Goal: Task Accomplishment & Management: Use online tool/utility

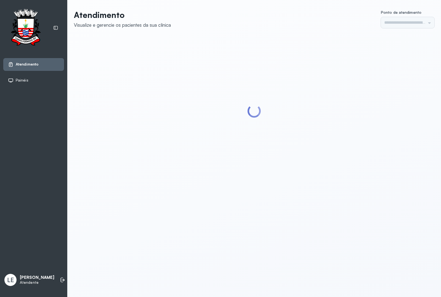
type input "*********"
click at [61, 279] on li at bounding box center [63, 280] width 12 height 12
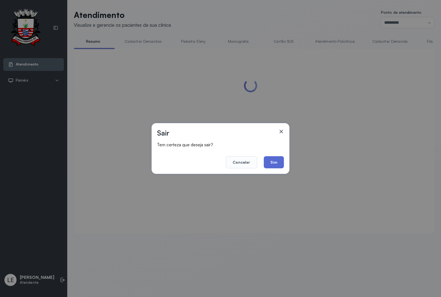
click at [272, 160] on button "Sim" at bounding box center [274, 162] width 20 height 12
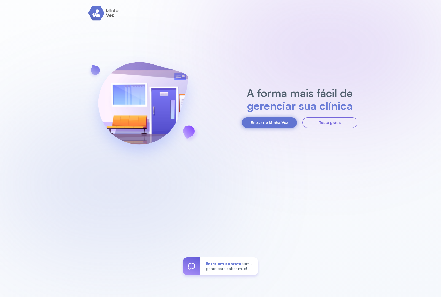
click at [269, 124] on button "Entrar no Minha Vez" at bounding box center [269, 122] width 55 height 10
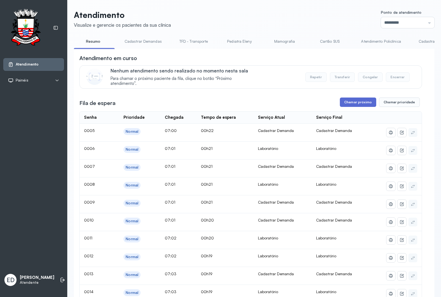
click at [360, 99] on button "Chamar próximo" at bounding box center [358, 102] width 36 height 9
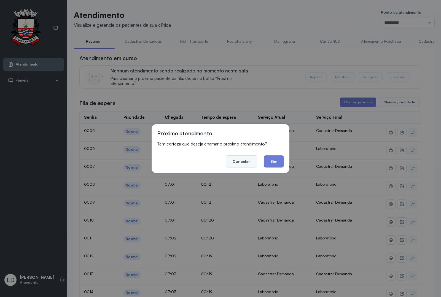
click at [242, 162] on button "Cancelar" at bounding box center [241, 161] width 31 height 12
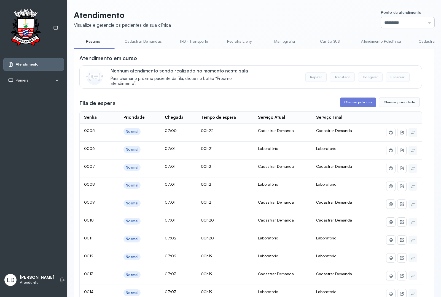
click at [422, 21] on input "*********" at bounding box center [407, 22] width 53 height 11
type input "*********"
click at [361, 104] on button "Chamar próximo" at bounding box center [358, 102] width 36 height 9
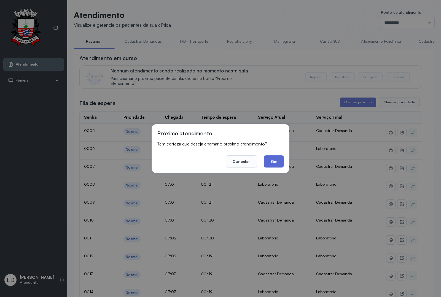
click at [267, 159] on button "Sim" at bounding box center [274, 161] width 20 height 12
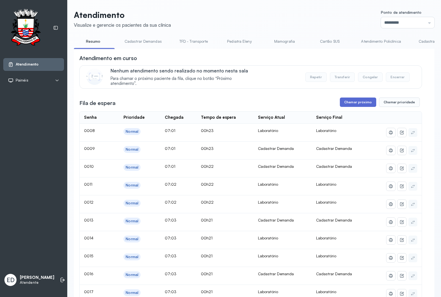
click at [356, 106] on button "Chamar próximo" at bounding box center [358, 102] width 36 height 9
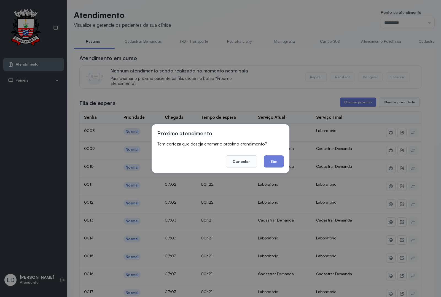
click at [273, 163] on button "Sim" at bounding box center [274, 161] width 20 height 12
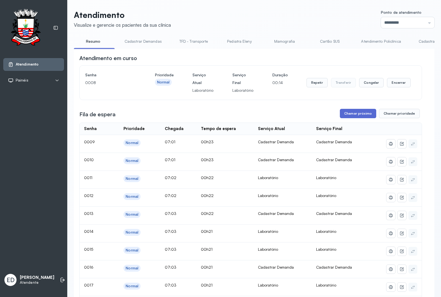
click at [345, 115] on button "Chamar próximo" at bounding box center [358, 113] width 36 height 9
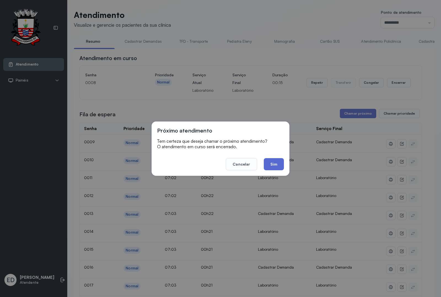
click at [278, 163] on button "Sim" at bounding box center [274, 164] width 20 height 12
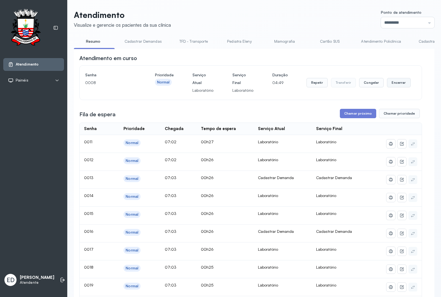
click at [388, 85] on button "Encerrar" at bounding box center [398, 82] width 23 height 9
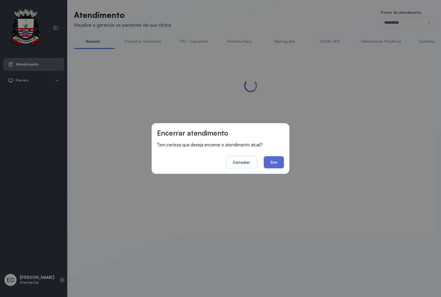
click at [276, 167] on button "Sim" at bounding box center [274, 162] width 20 height 12
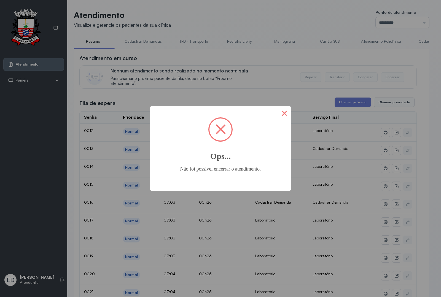
click at [285, 116] on button "×" at bounding box center [284, 112] width 13 height 13
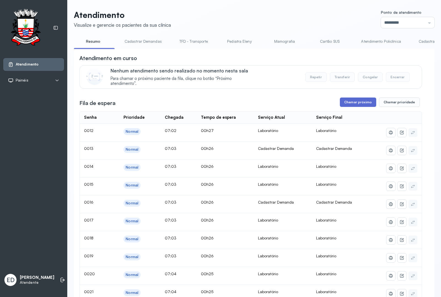
click at [355, 105] on button "Chamar próximo" at bounding box center [358, 102] width 36 height 9
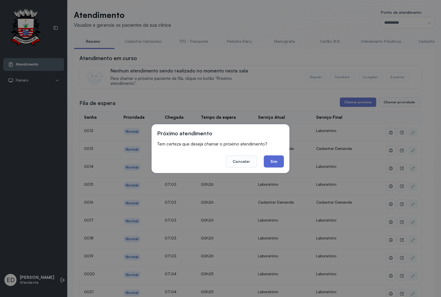
click at [277, 163] on button "Sim" at bounding box center [274, 161] width 20 height 12
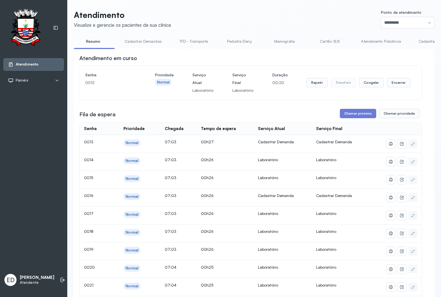
click at [402, 91] on div "Repetir Transferir Congelar Encerrar" at bounding box center [358, 82] width 104 height 23
click at [398, 84] on button "Encerrar" at bounding box center [398, 82] width 23 height 9
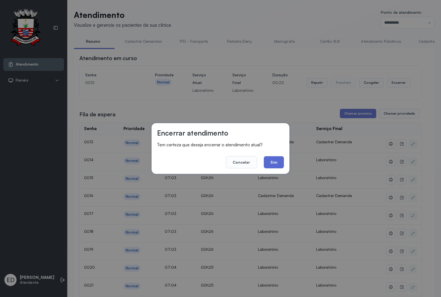
click at [276, 159] on button "Sim" at bounding box center [274, 162] width 20 height 12
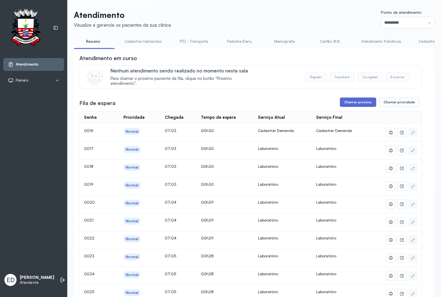
click at [360, 104] on button "Chamar próximo" at bounding box center [358, 102] width 36 height 9
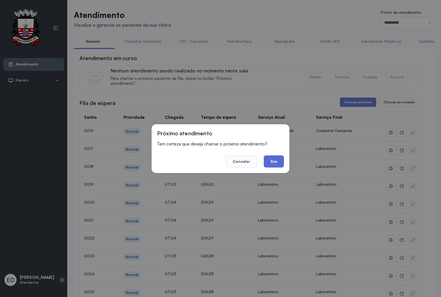
click at [280, 163] on button "Sim" at bounding box center [274, 161] width 20 height 12
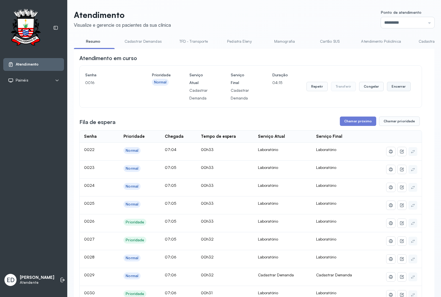
click at [400, 86] on button "Encerrar" at bounding box center [398, 86] width 23 height 9
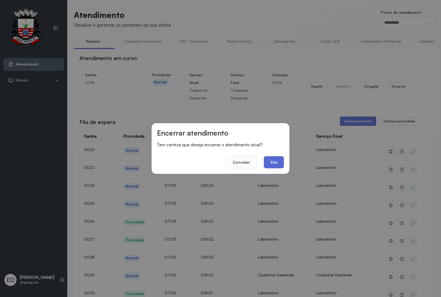
click at [273, 163] on button "Sim" at bounding box center [274, 162] width 20 height 12
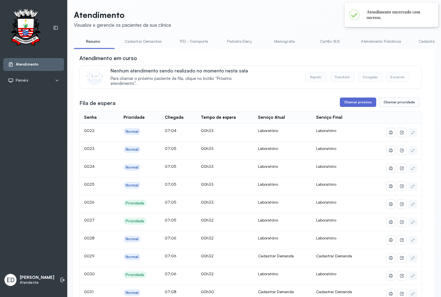
click at [352, 102] on button "Chamar próximo" at bounding box center [358, 102] width 36 height 9
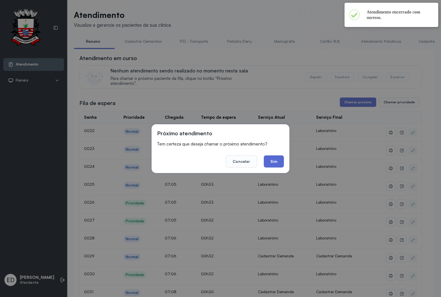
click at [269, 158] on button "Sim" at bounding box center [274, 161] width 20 height 12
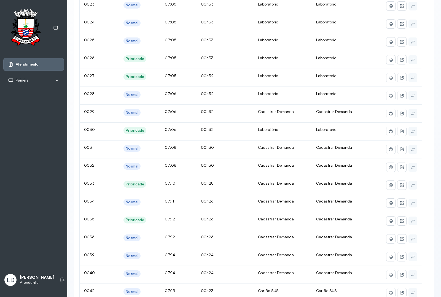
scroll to position [0, 0]
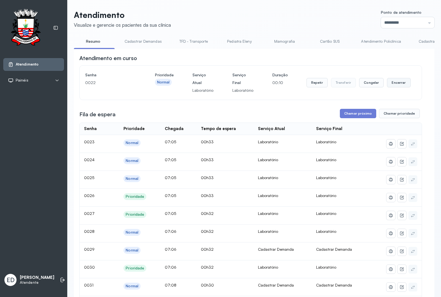
click at [392, 85] on button "Encerrar" at bounding box center [398, 82] width 23 height 9
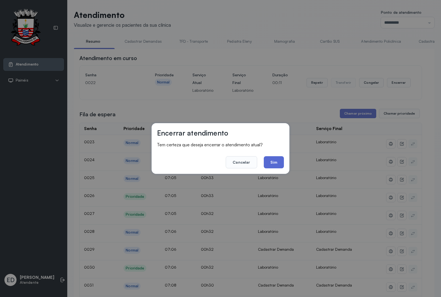
click at [273, 162] on button "Sim" at bounding box center [274, 162] width 20 height 12
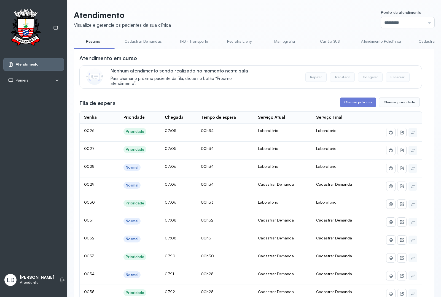
click at [287, 15] on header "Atendimento Visualize e gerencie os pacientes da sua clínica Ponto de atendimen…" at bounding box center [254, 19] width 360 height 18
click at [359, 103] on button "Chamar próximo" at bounding box center [358, 102] width 36 height 9
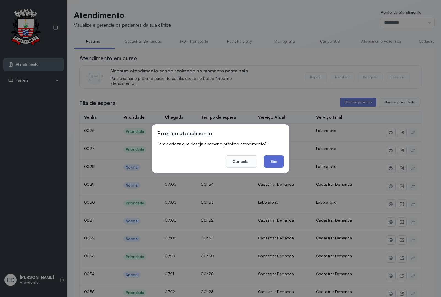
click at [273, 161] on button "Sim" at bounding box center [274, 161] width 20 height 12
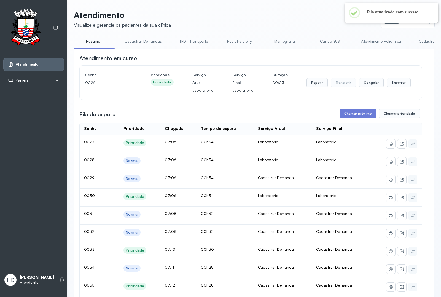
click at [259, 15] on header "Atendimento Visualize e gerencie os pacientes da sua clínica Ponto de atendimen…" at bounding box center [254, 19] width 360 height 18
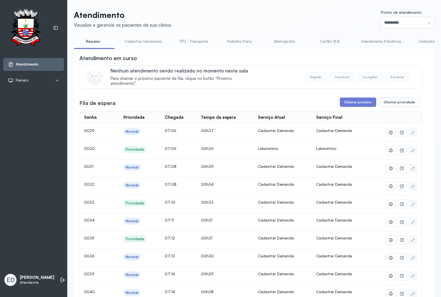
click at [280, 18] on header "Atendimento Visualize e gerencie os pacientes da sua clínica Ponto de atendimen…" at bounding box center [254, 19] width 360 height 18
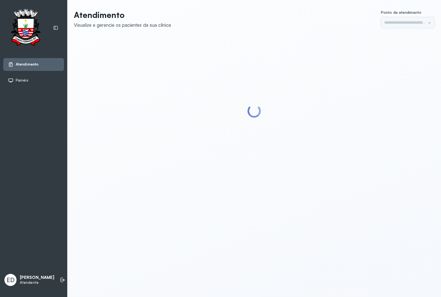
type input "*********"
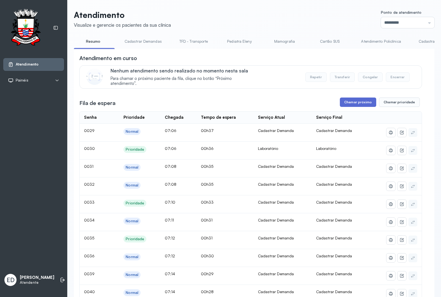
click at [350, 107] on button "Chamar próximo" at bounding box center [358, 102] width 36 height 9
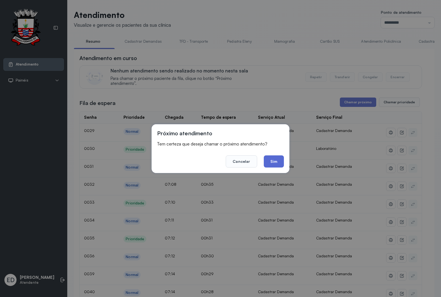
click at [276, 161] on button "Sim" at bounding box center [274, 161] width 20 height 12
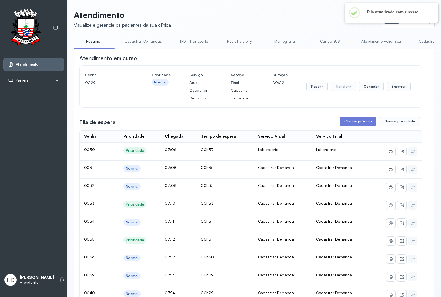
click at [266, 25] on header "Atendimento Visualize e gerencie os pacientes da sua clínica Ponto de atendimen…" at bounding box center [254, 19] width 360 height 18
click at [402, 90] on button "Encerrar" at bounding box center [398, 86] width 23 height 9
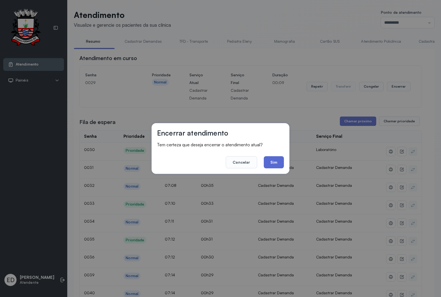
click at [275, 156] on button "Sim" at bounding box center [274, 162] width 20 height 12
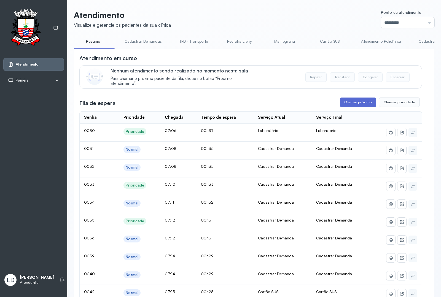
click at [349, 107] on button "Chamar próximo" at bounding box center [358, 102] width 36 height 9
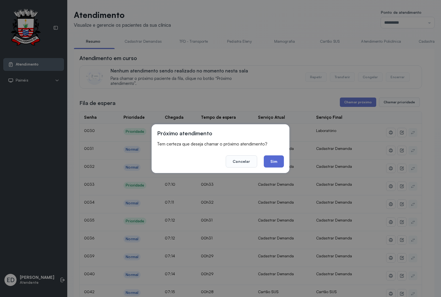
click at [273, 164] on button "Sim" at bounding box center [274, 161] width 20 height 12
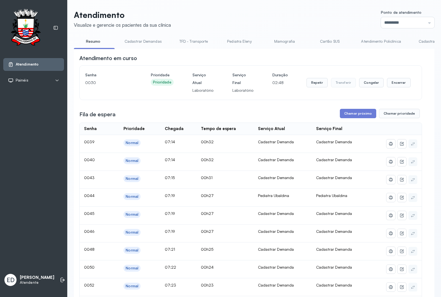
click at [406, 83] on div "Senha 0030 Prioridade Prioridade Serviço Atual Laboratório Serviço Final Labora…" at bounding box center [250, 82] width 331 height 23
click at [391, 87] on button "Encerrar" at bounding box center [398, 82] width 23 height 9
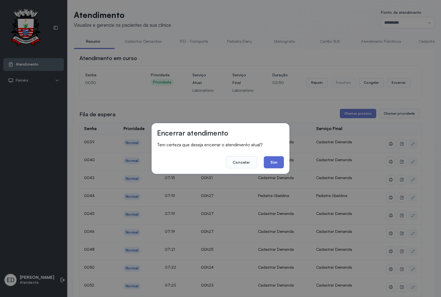
click at [268, 159] on button "Sim" at bounding box center [274, 162] width 20 height 12
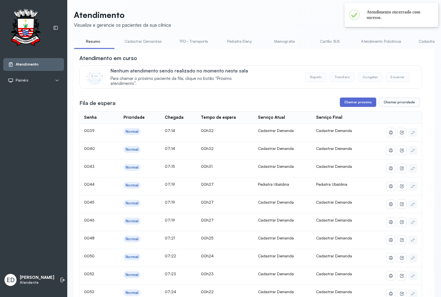
click at [362, 104] on button "Chamar próximo" at bounding box center [358, 102] width 36 height 9
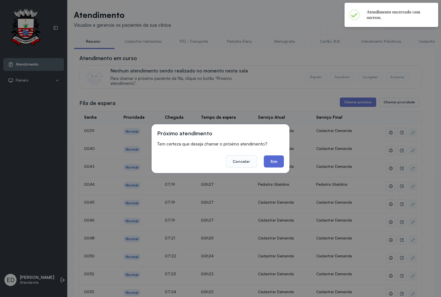
click at [272, 163] on button "Sim" at bounding box center [274, 161] width 20 height 12
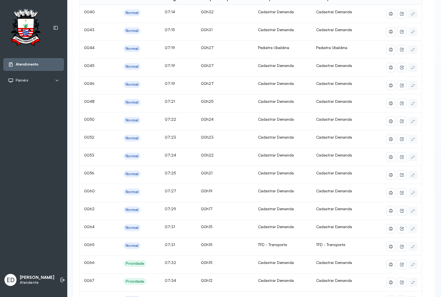
scroll to position [34, 0]
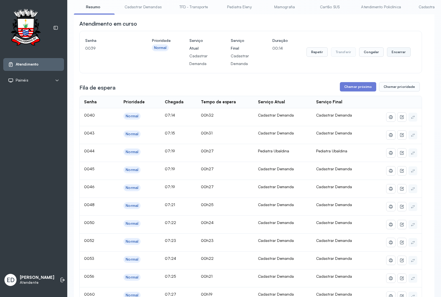
click at [399, 50] on button "Encerrar" at bounding box center [398, 51] width 23 height 9
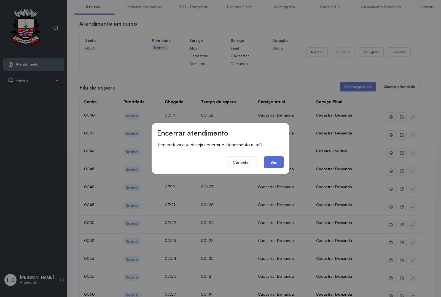
click at [276, 165] on button "Sim" at bounding box center [274, 162] width 20 height 12
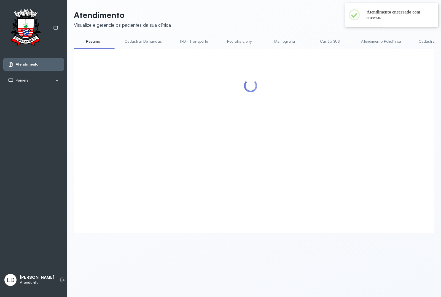
scroll to position [0, 0]
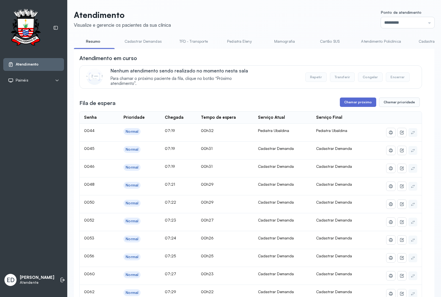
click at [354, 104] on button "Chamar próximo" at bounding box center [358, 102] width 36 height 9
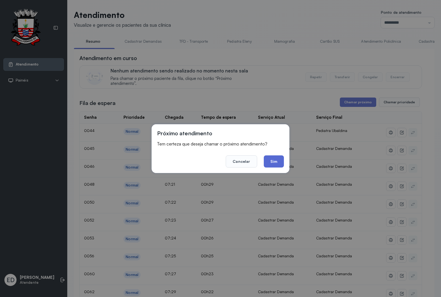
click at [272, 165] on button "Sim" at bounding box center [274, 161] width 20 height 12
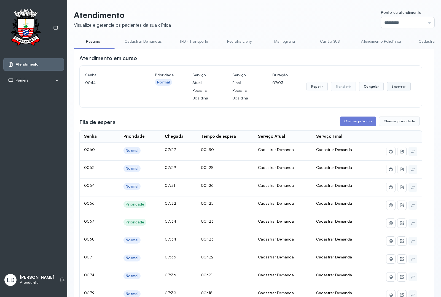
click at [393, 91] on button "Encerrar" at bounding box center [398, 86] width 23 height 9
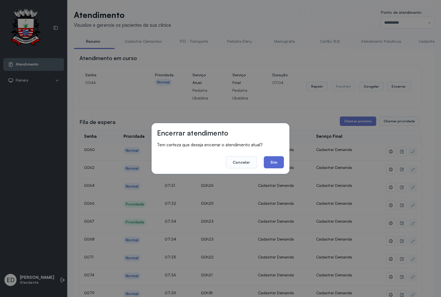
click at [277, 161] on button "Sim" at bounding box center [274, 162] width 20 height 12
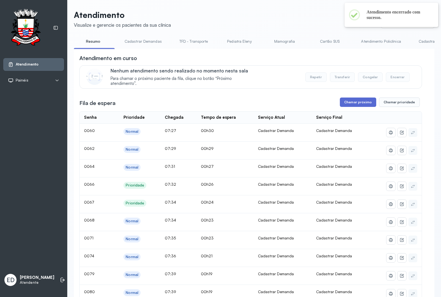
click at [357, 107] on button "Chamar próximo" at bounding box center [358, 102] width 36 height 9
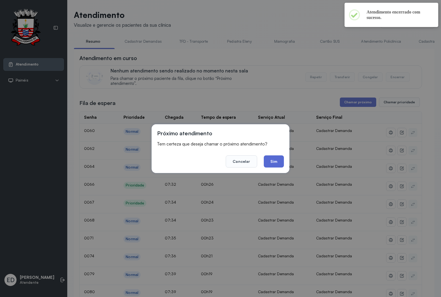
click at [275, 158] on button "Sim" at bounding box center [274, 161] width 20 height 12
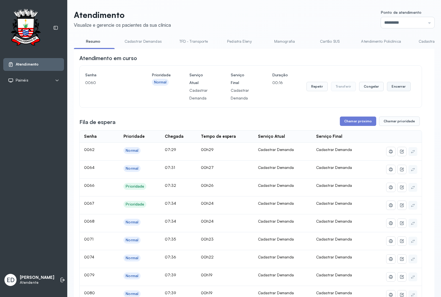
click at [398, 89] on button "Encerrar" at bounding box center [398, 86] width 23 height 9
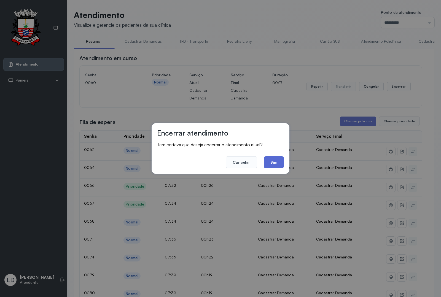
click at [273, 160] on button "Sim" at bounding box center [274, 162] width 20 height 12
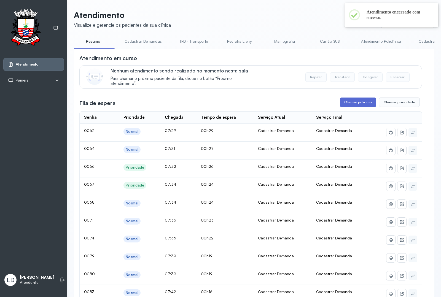
click at [359, 101] on button "Chamar próximo" at bounding box center [358, 102] width 36 height 9
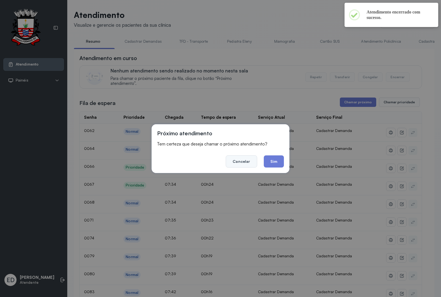
click at [240, 161] on button "Cancelar" at bounding box center [241, 161] width 31 height 12
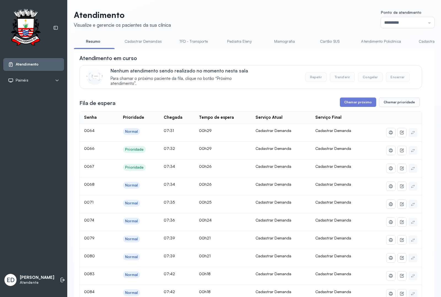
click at [280, 14] on header "Atendimento Visualize e gerencie os pacientes da sua clínica Ponto de atendimen…" at bounding box center [254, 19] width 360 height 18
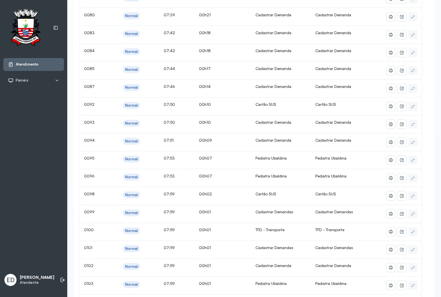
scroll to position [34, 0]
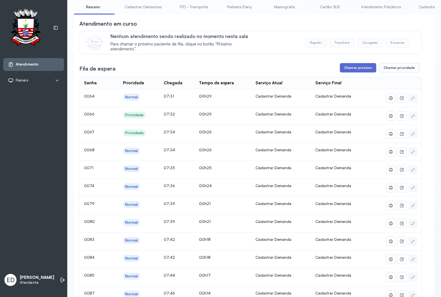
click at [349, 70] on button "Chamar próximo" at bounding box center [358, 67] width 36 height 9
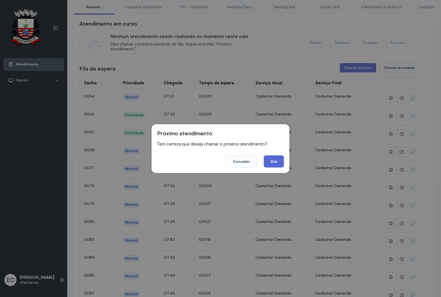
click at [276, 157] on button "Sim" at bounding box center [274, 161] width 20 height 12
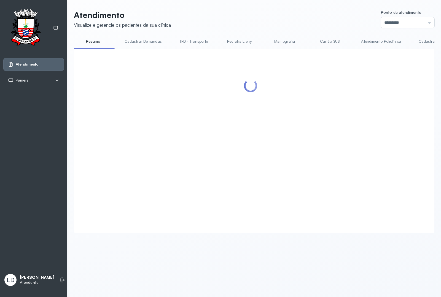
scroll to position [0, 0]
click at [268, 6] on div "Atendimento Visualize e gerencie os pacientes da sua clínica Ponto de atendimen…" at bounding box center [254, 124] width 374 height 249
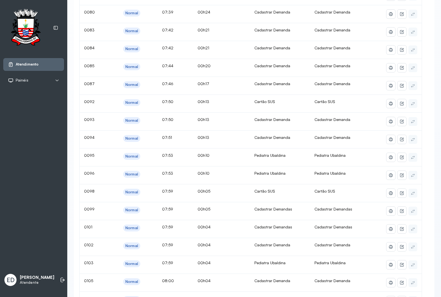
scroll to position [34, 0]
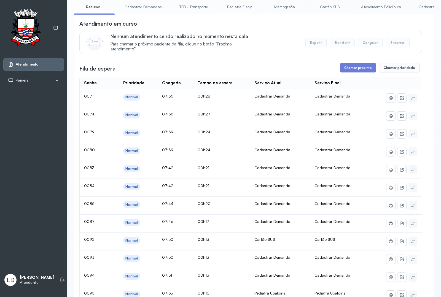
click at [269, 28] on div "Atendimento em curso" at bounding box center [250, 24] width 343 height 8
click at [351, 65] on button "Chamar próximo" at bounding box center [358, 67] width 36 height 9
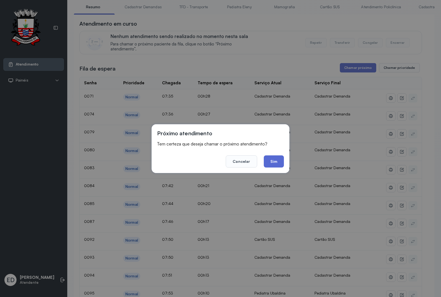
click at [274, 167] on button "Sim" at bounding box center [274, 161] width 20 height 12
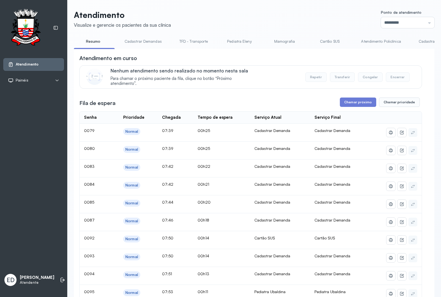
click at [210, 23] on header "Atendimento Visualize e gerencie os pacientes da sua clínica Ponto de atendimen…" at bounding box center [254, 19] width 360 height 18
click at [309, 24] on header "Atendimento Visualize e gerencie os pacientes da sua clínica Ponto de atendimen…" at bounding box center [254, 19] width 360 height 18
click at [358, 103] on button "Chamar próximo" at bounding box center [358, 102] width 36 height 9
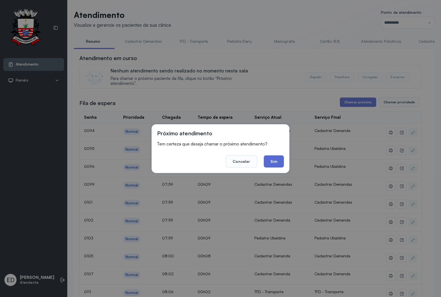
click at [281, 162] on button "Sim" at bounding box center [274, 161] width 20 height 12
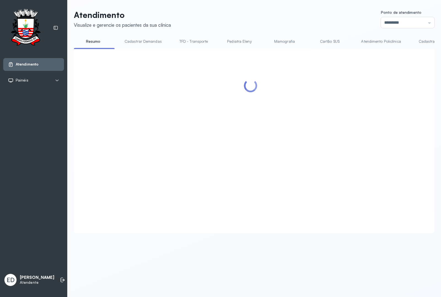
click at [275, 17] on header "Atendimento Visualize e gerencie os pacientes da sua clínica Ponto de atendimen…" at bounding box center [254, 19] width 360 height 18
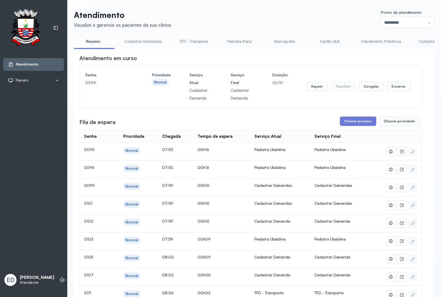
click at [322, 18] on header "Atendimento Visualize e gerencie os pacientes da sua clínica Ponto de atendimen…" at bounding box center [254, 19] width 360 height 18
click at [334, 16] on header "Atendimento Visualize e gerencie os pacientes da sua clínica Ponto de atendimen…" at bounding box center [254, 19] width 360 height 18
click at [396, 88] on button "Encerrar" at bounding box center [398, 86] width 23 height 9
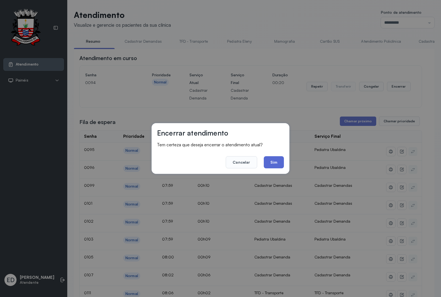
click at [278, 164] on button "Sim" at bounding box center [274, 162] width 20 height 12
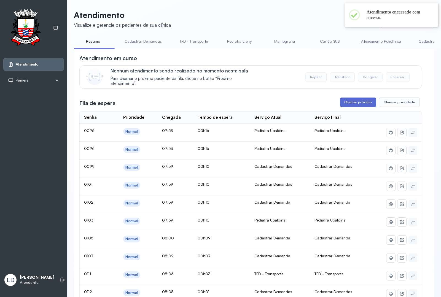
click at [351, 106] on button "Chamar próximo" at bounding box center [358, 102] width 36 height 9
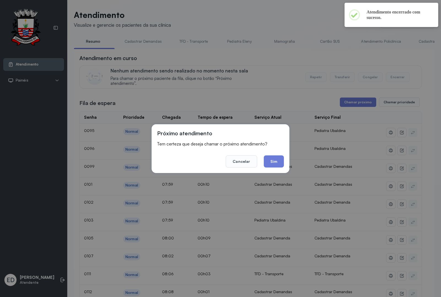
click at [275, 158] on button "Sim" at bounding box center [274, 161] width 20 height 12
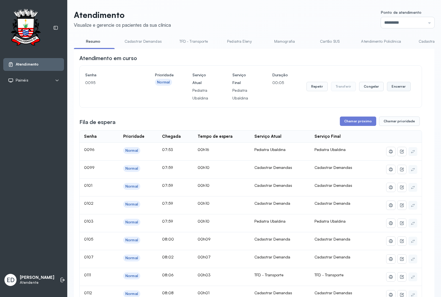
click at [399, 90] on button "Encerrar" at bounding box center [398, 86] width 23 height 9
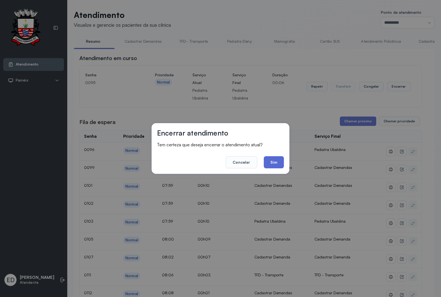
click at [272, 163] on button "Sim" at bounding box center [274, 162] width 20 height 12
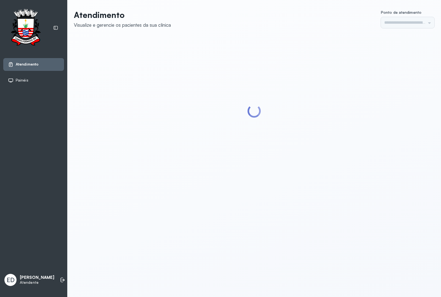
type input "*********"
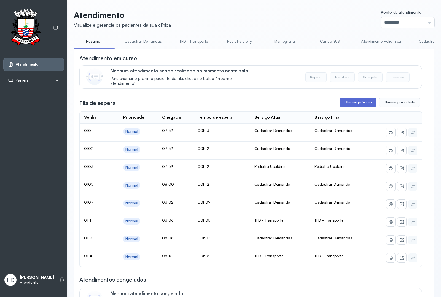
click at [357, 106] on button "Chamar próximo" at bounding box center [358, 102] width 36 height 9
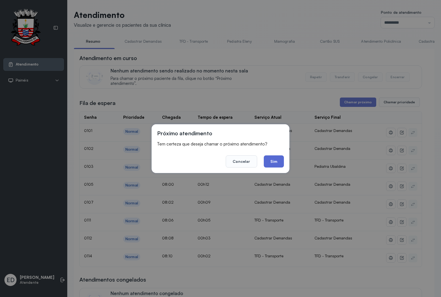
click at [273, 166] on button "Sim" at bounding box center [274, 161] width 20 height 12
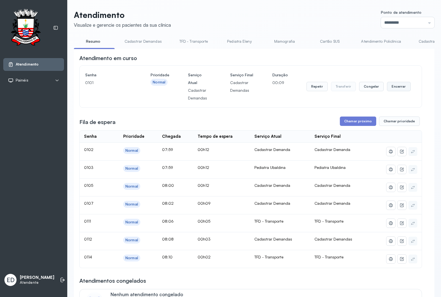
click at [397, 84] on button "Encerrar" at bounding box center [398, 86] width 23 height 9
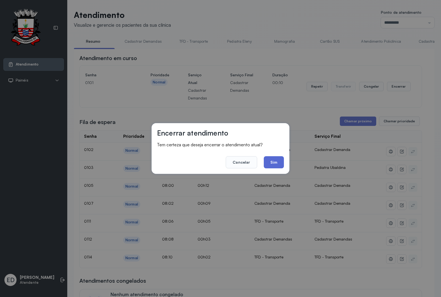
click at [272, 159] on button "Sim" at bounding box center [274, 162] width 20 height 12
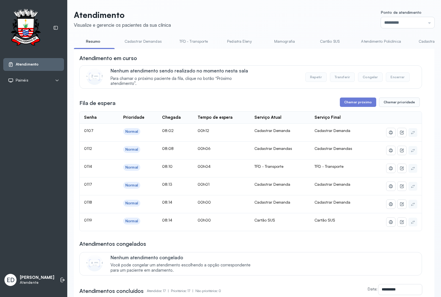
click at [278, 21] on header "Atendimento Visualize e gerencie os pacientes da sua clínica Ponto de atendimen…" at bounding box center [254, 19] width 360 height 18
click at [346, 103] on button "Chamar próximo" at bounding box center [358, 102] width 36 height 9
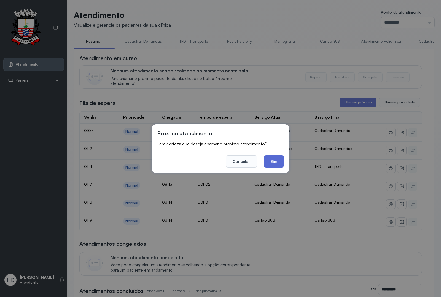
click at [269, 163] on button "Sim" at bounding box center [274, 161] width 20 height 12
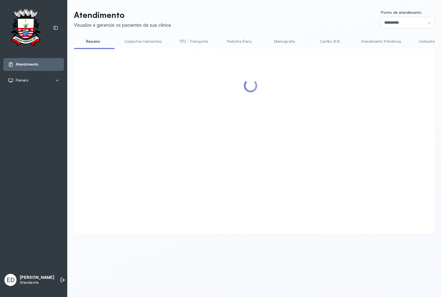
click at [272, 14] on header "Atendimento Visualize e gerencie os pacientes da sua clínica Ponto de atendimen…" at bounding box center [254, 19] width 360 height 18
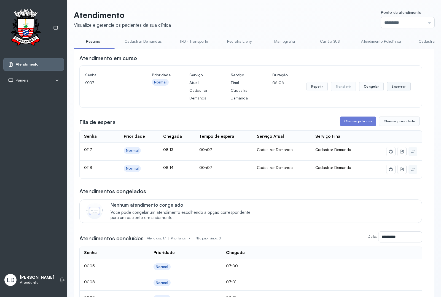
click at [393, 91] on button "Encerrar" at bounding box center [398, 86] width 23 height 9
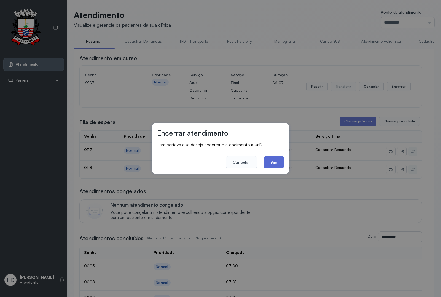
click at [271, 161] on button "Sim" at bounding box center [274, 162] width 20 height 12
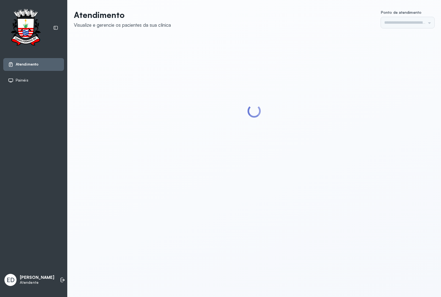
type input "*********"
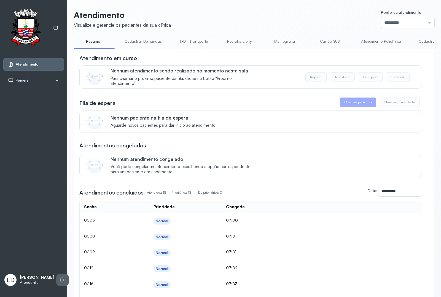
click at [60, 278] on icon at bounding box center [63, 280] width 6 height 6
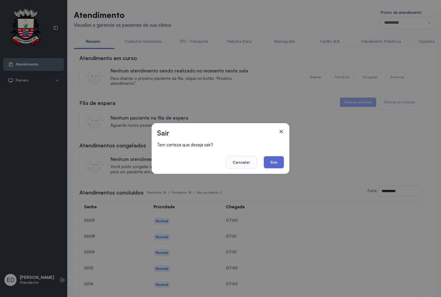
click at [279, 160] on button "Sim" at bounding box center [274, 162] width 20 height 12
